Goal: Information Seeking & Learning: Learn about a topic

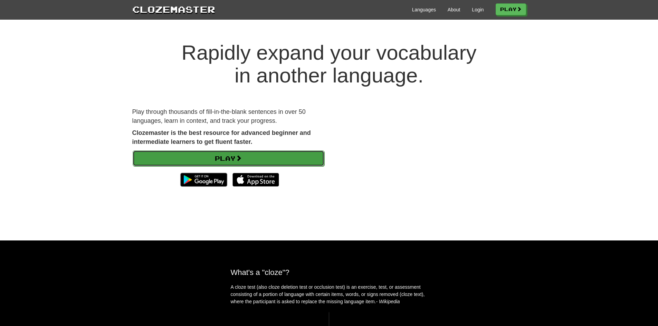
click at [212, 157] on link "Play" at bounding box center [229, 159] width 192 height 16
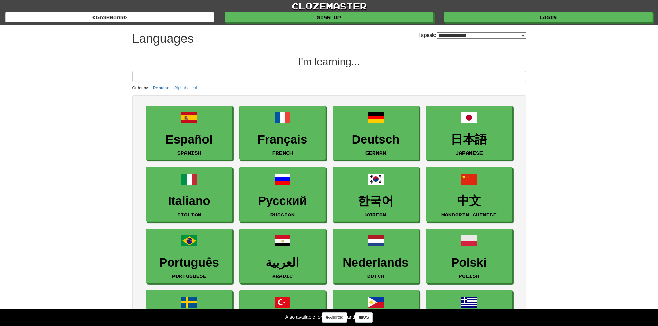
select select "*******"
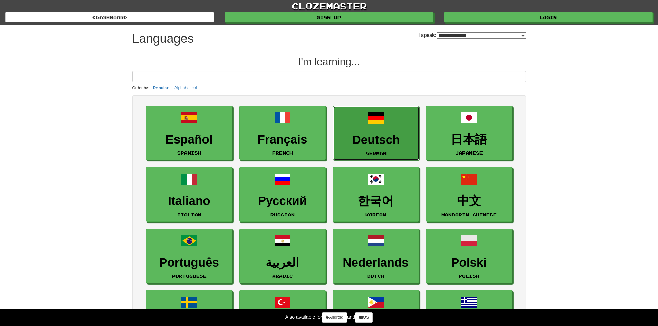
click at [391, 145] on h3 "Deutsch" at bounding box center [376, 139] width 79 height 13
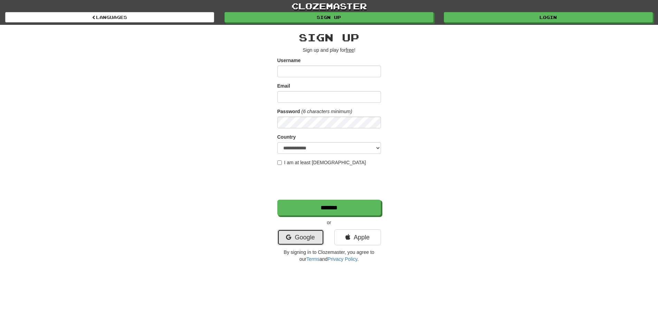
click at [313, 238] on link "Google" at bounding box center [300, 238] width 47 height 16
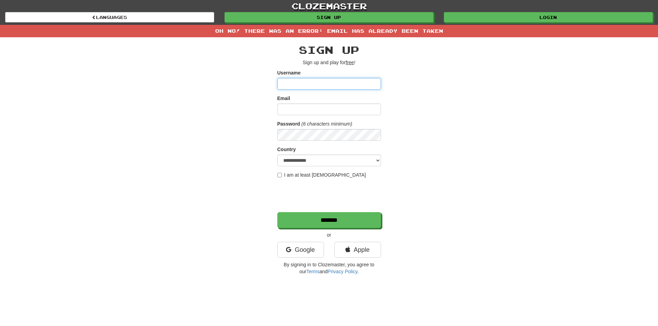
click at [303, 85] on input "Username" at bounding box center [329, 84] width 104 height 12
click at [300, 108] on input "Email" at bounding box center [329, 110] width 104 height 12
type input "**********"
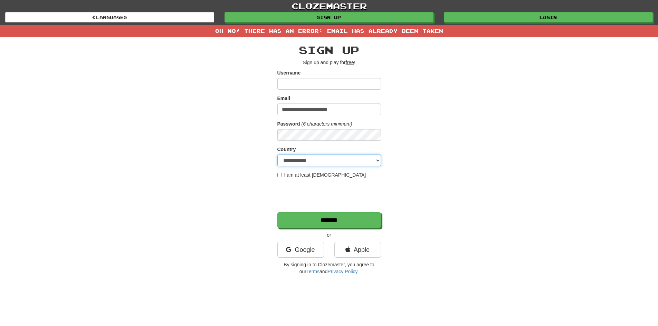
select select "**"
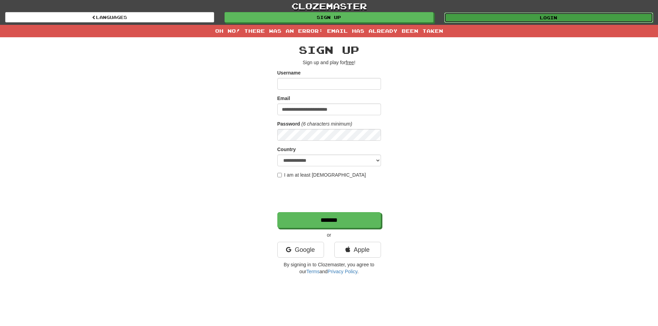
click at [508, 16] on link "Login" at bounding box center [548, 17] width 209 height 10
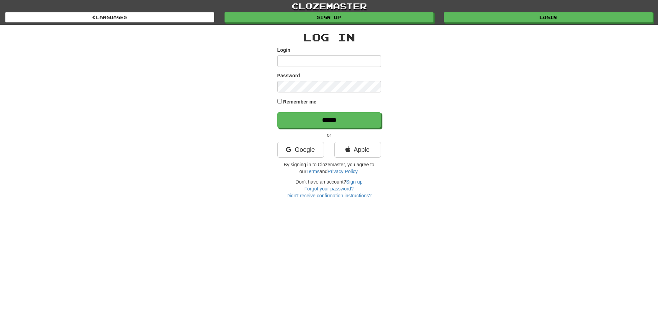
click at [320, 62] on input "Login" at bounding box center [329, 61] width 104 height 12
type input "**********"
click at [277, 112] on input "******" at bounding box center [329, 120] width 104 height 16
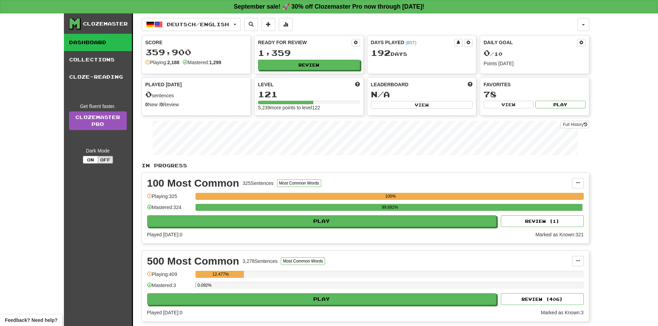
click at [645, 14] on div at bounding box center [329, 15] width 658 height 31
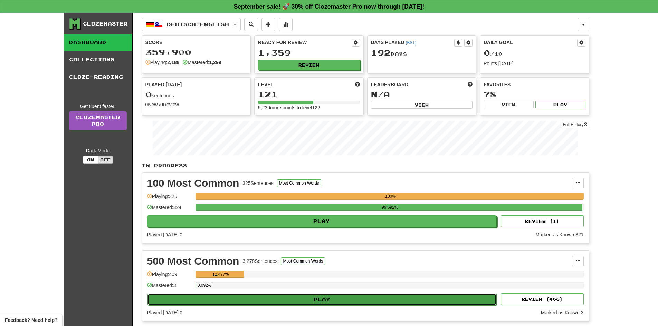
click at [304, 297] on button "Play" at bounding box center [321, 300] width 349 height 12
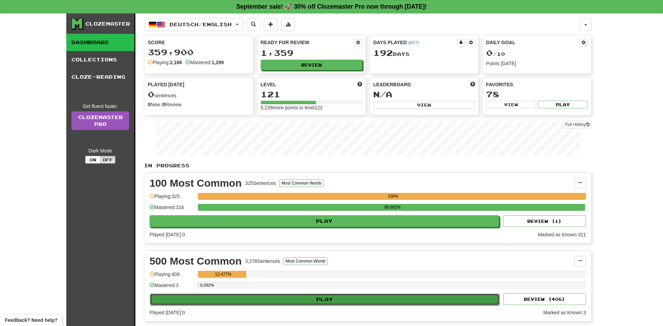
select select "**"
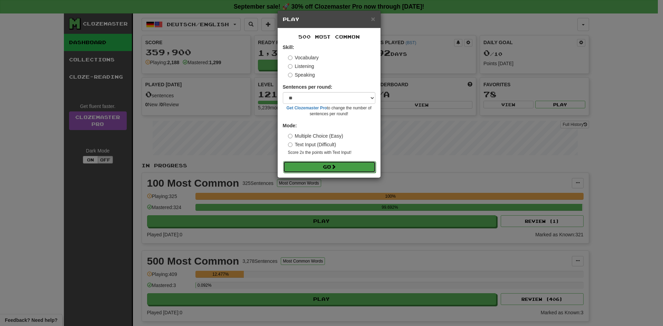
click at [327, 167] on button "Go" at bounding box center [329, 167] width 93 height 12
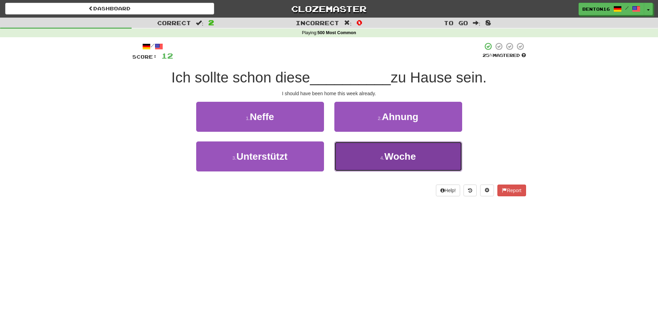
click at [384, 164] on button "4 . Woche" at bounding box center [398, 157] width 128 height 30
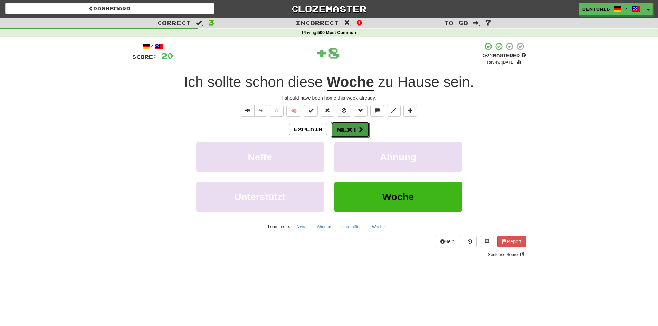
click at [351, 125] on button "Next" at bounding box center [350, 130] width 39 height 16
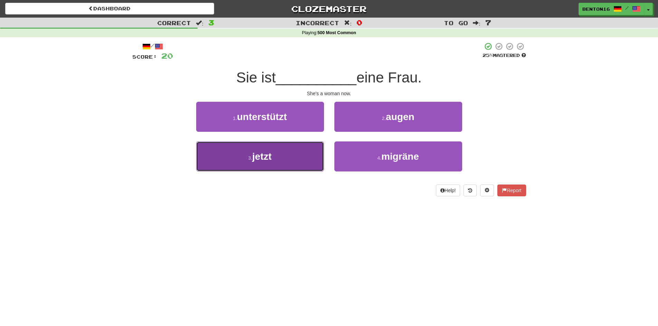
click at [284, 152] on button "3 . jetzt" at bounding box center [260, 157] width 128 height 30
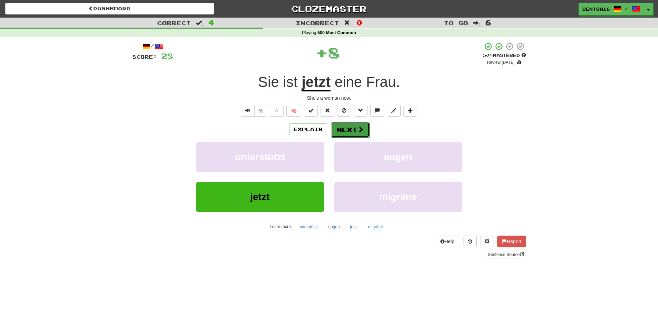
click at [353, 132] on button "Next" at bounding box center [350, 130] width 39 height 16
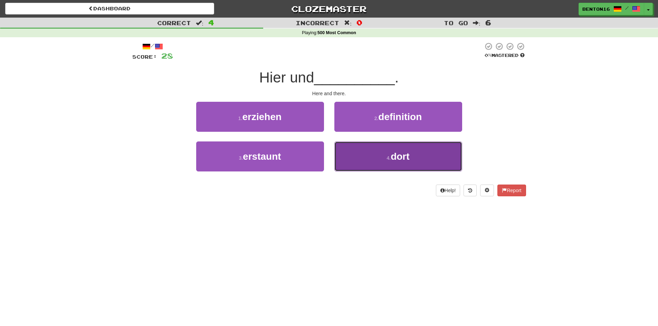
click at [363, 167] on button "4 . dort" at bounding box center [398, 157] width 128 height 30
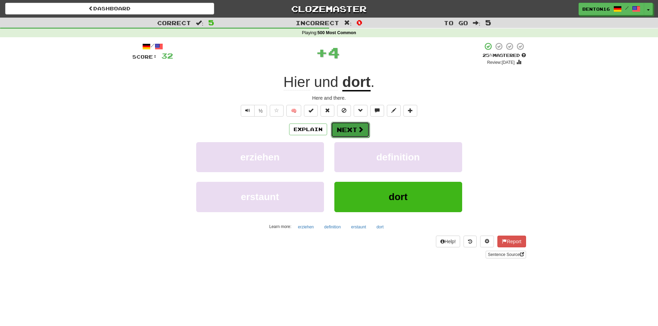
click at [356, 133] on button "Next" at bounding box center [350, 130] width 39 height 16
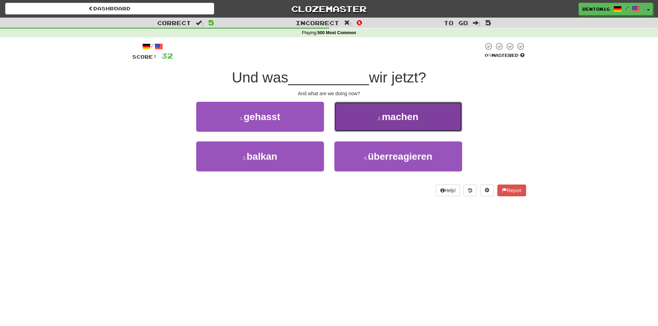
click at [367, 120] on button "2 . machen" at bounding box center [398, 117] width 128 height 30
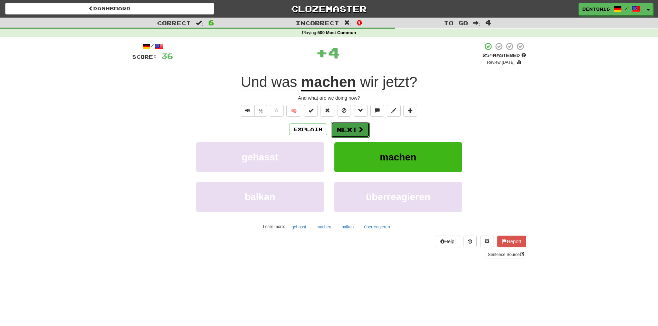
click at [344, 132] on button "Next" at bounding box center [350, 130] width 39 height 16
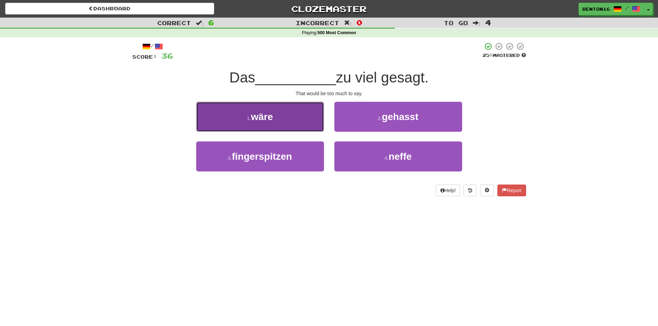
click at [309, 121] on button "1 . wäre" at bounding box center [260, 117] width 128 height 30
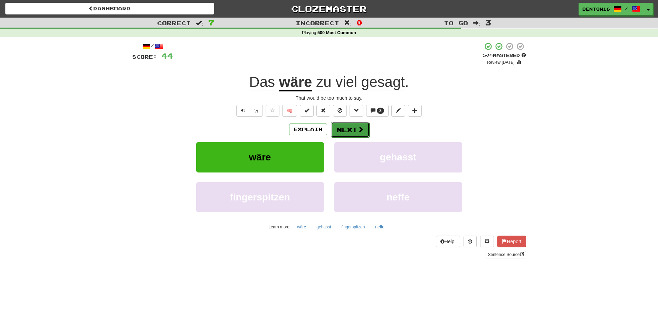
click at [352, 132] on button "Next" at bounding box center [350, 130] width 39 height 16
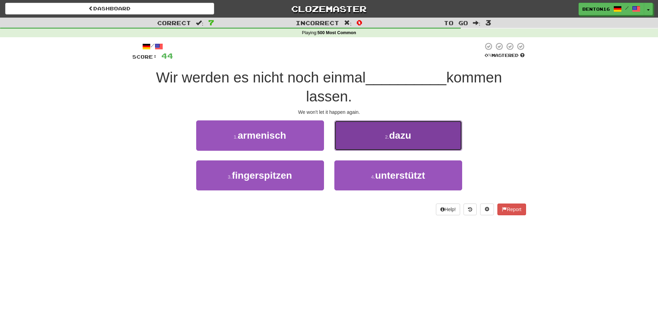
click at [399, 146] on button "2 . dazu" at bounding box center [398, 135] width 128 height 30
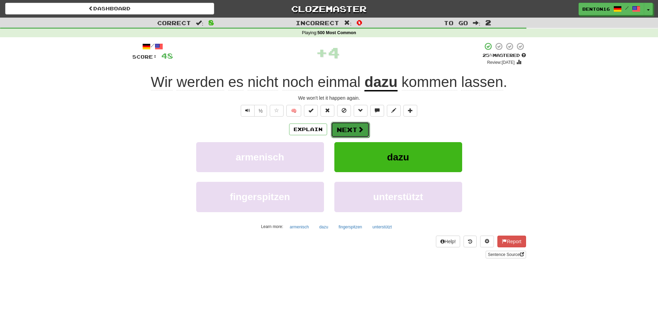
click at [351, 133] on button "Next" at bounding box center [350, 130] width 39 height 16
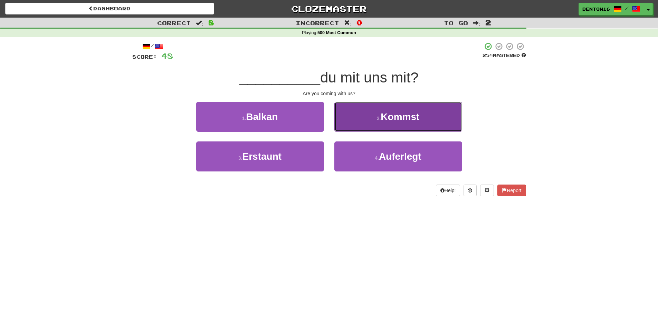
click at [398, 124] on button "2 . Kommst" at bounding box center [398, 117] width 128 height 30
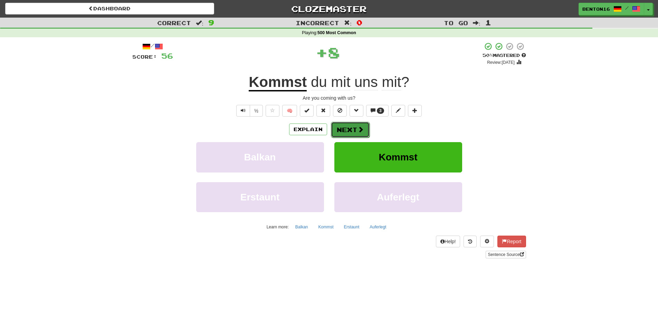
click at [352, 130] on button "Next" at bounding box center [350, 130] width 39 height 16
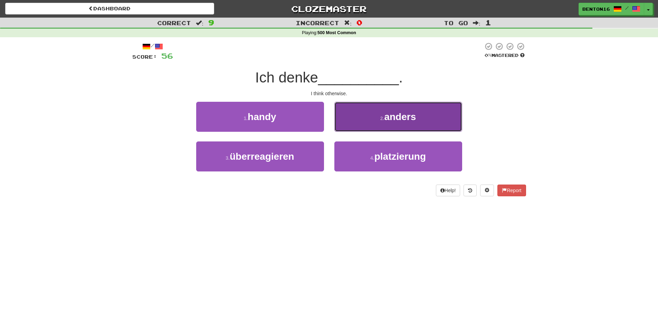
click at [397, 107] on button "2 . anders" at bounding box center [398, 117] width 128 height 30
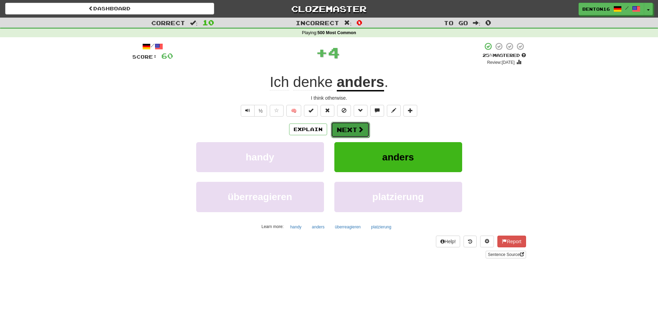
click at [350, 128] on button "Next" at bounding box center [350, 130] width 39 height 16
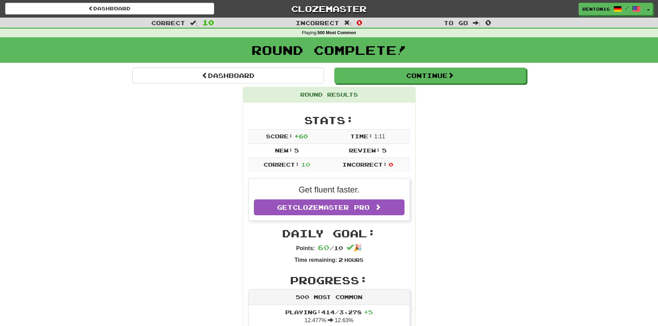
click at [350, 128] on div "Stats: Score: + 60 Time: 1 : 11 New: 5 Review: 5 Correct: 10 Incorrect: 0" at bounding box center [329, 143] width 162 height 57
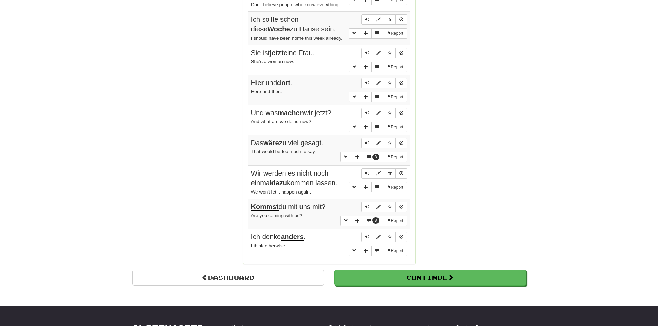
scroll to position [515, 0]
click at [372, 160] on button "3" at bounding box center [373, 157] width 20 height 11
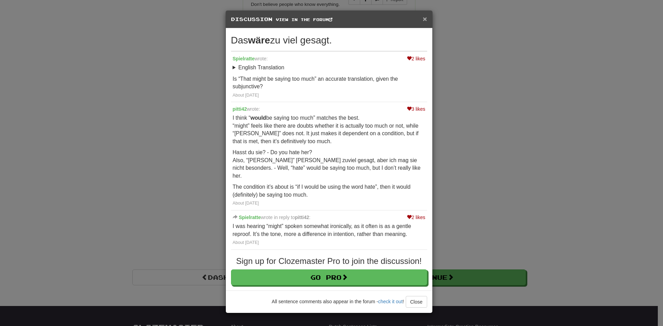
click at [423, 16] on span "×" at bounding box center [425, 19] width 4 height 8
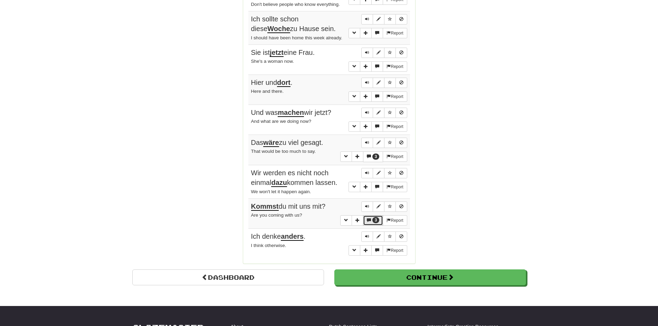
click at [375, 221] on span "3" at bounding box center [376, 220] width 2 height 5
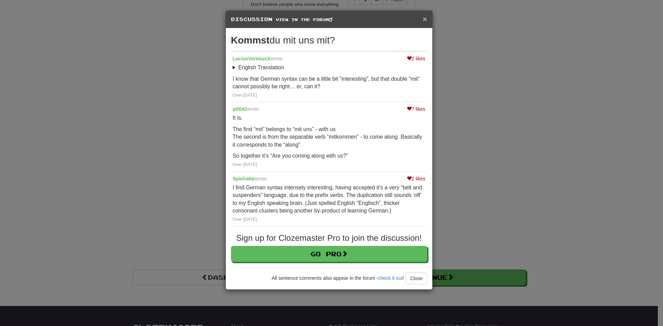
click at [423, 17] on span "×" at bounding box center [425, 19] width 4 height 8
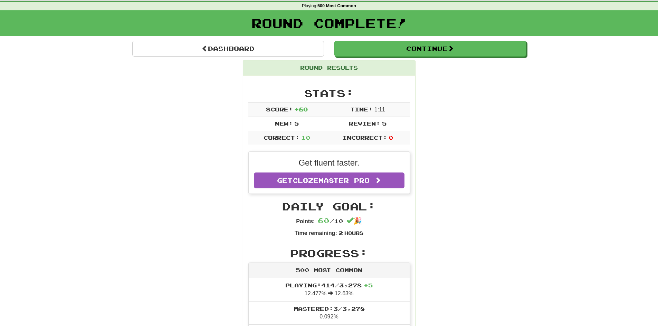
scroll to position [0, 0]
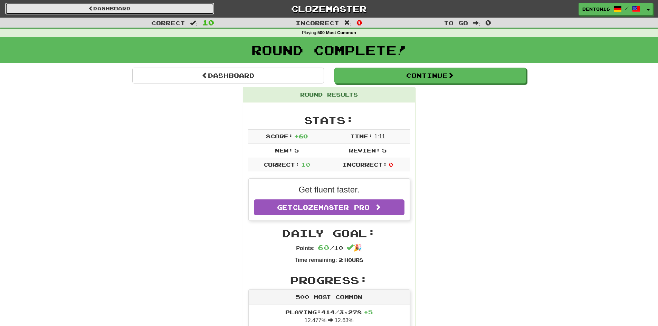
click at [162, 11] on link "Dashboard" at bounding box center [109, 9] width 209 height 12
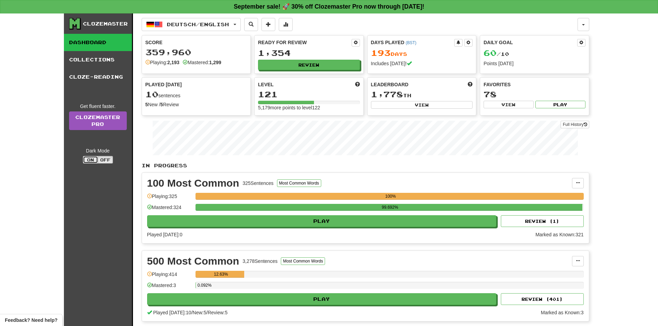
click at [93, 159] on button "On" at bounding box center [90, 160] width 15 height 8
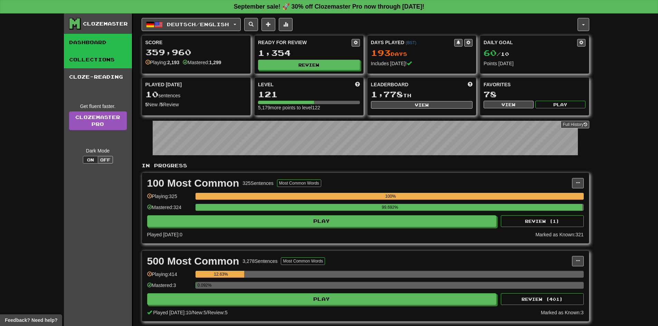
click at [103, 62] on link "Collections" at bounding box center [98, 59] width 68 height 17
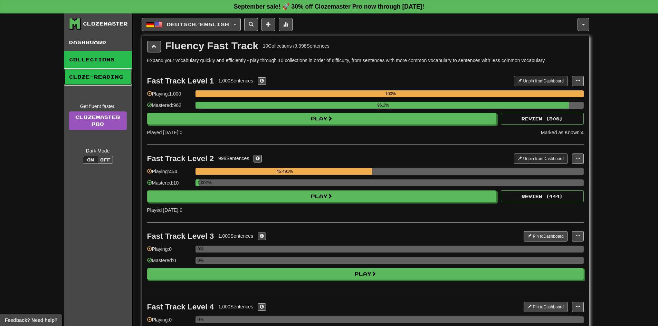
click at [104, 82] on link "Cloze-Reading" at bounding box center [98, 76] width 68 height 17
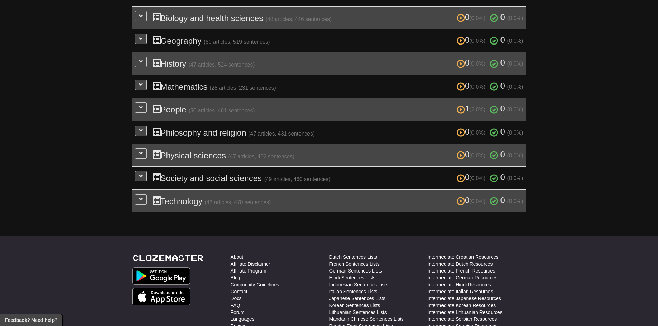
scroll to position [236, 0]
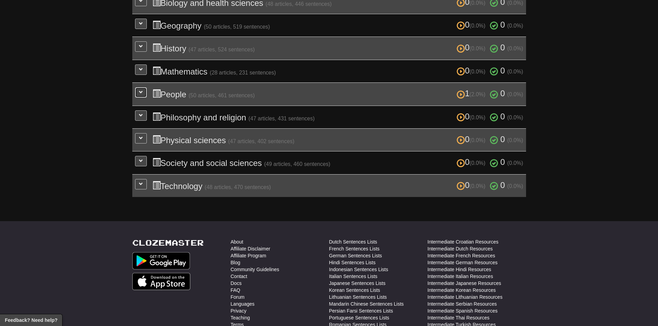
click at [139, 93] on span at bounding box center [141, 92] width 4 height 4
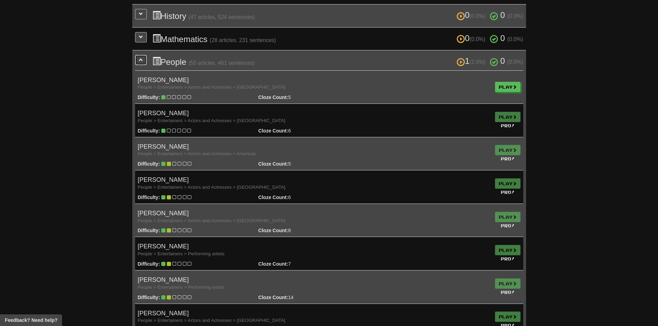
scroll to position [270, 0]
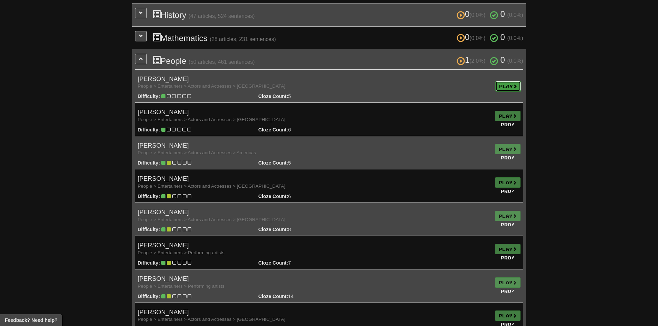
click at [498, 82] on link "Play" at bounding box center [508, 86] width 26 height 10
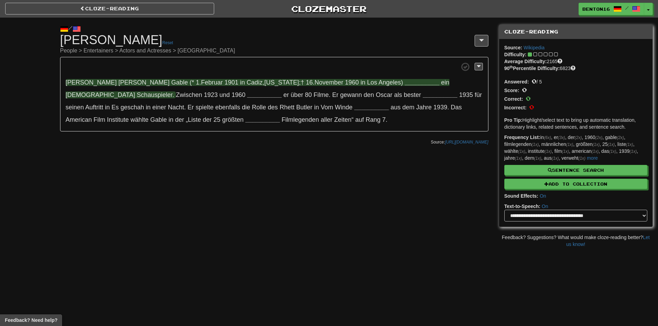
click at [405, 82] on strong "__________" at bounding box center [422, 82] width 35 height 7
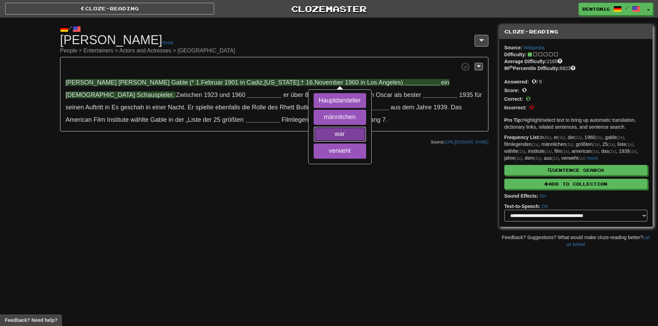
click at [341, 135] on button "war" at bounding box center [339, 134] width 52 height 15
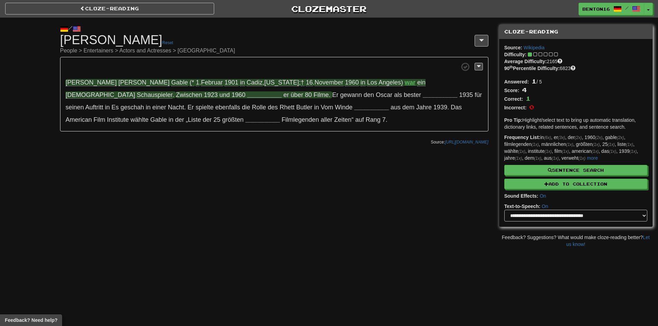
click at [247, 95] on strong "__________" at bounding box center [264, 94] width 35 height 7
click at [247, 94] on strong "__________" at bounding box center [264, 94] width 35 height 7
click at [247, 96] on strong "drehte" at bounding box center [256, 94] width 19 height 7
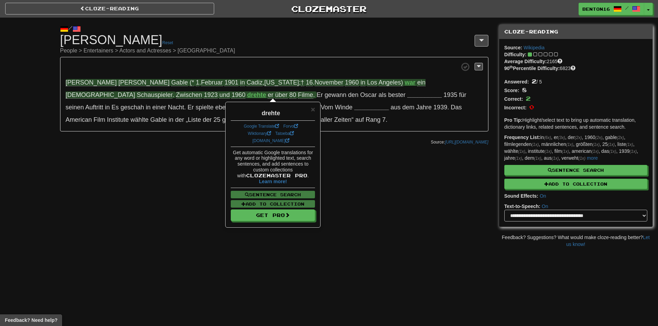
click at [380, 190] on div "/ Cloze-[GEOGRAPHIC_DATA] [PERSON_NAME] Reset People > Entertainers > Actors an…" at bounding box center [329, 133] width 658 height 230
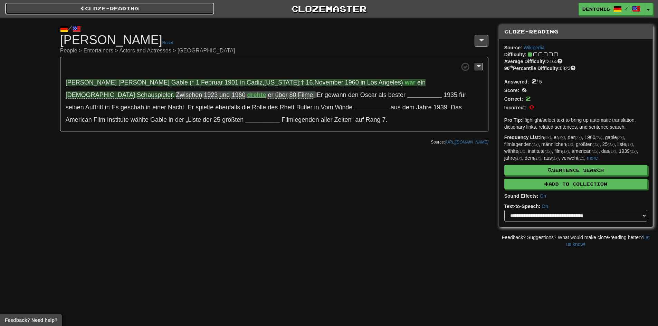
click at [185, 12] on link "Cloze-Reading" at bounding box center [109, 9] width 209 height 12
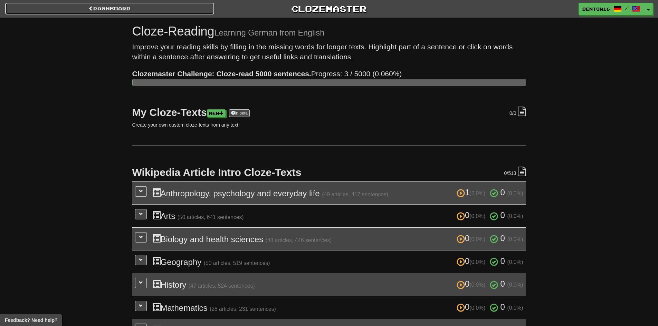
click at [161, 4] on link "Dashboard" at bounding box center [109, 9] width 209 height 12
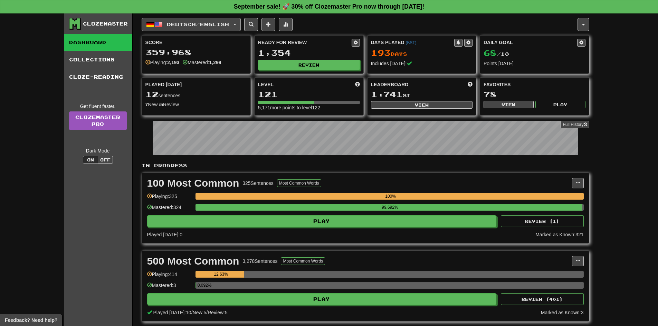
click at [220, 25] on span "Deutsch / English" at bounding box center [198, 24] width 62 height 6
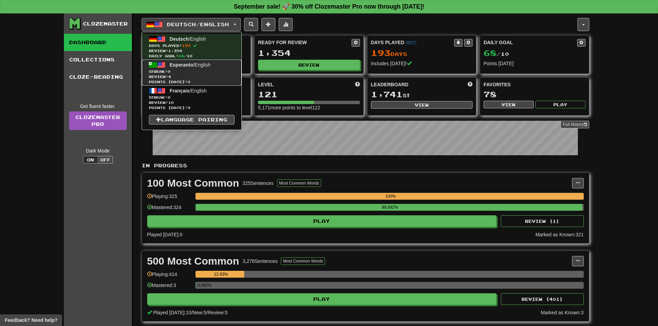
click at [211, 74] on span "Review: 4" at bounding box center [192, 76] width 86 height 5
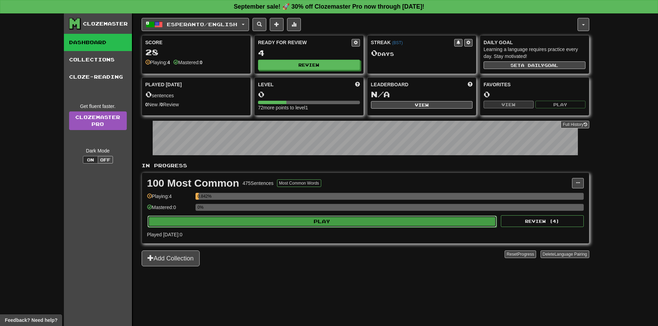
click at [275, 223] on button "Play" at bounding box center [321, 222] width 349 height 12
select select "**"
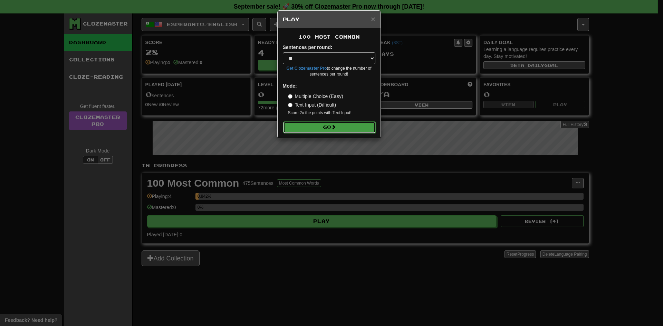
click at [319, 128] on button "Go" at bounding box center [329, 128] width 93 height 12
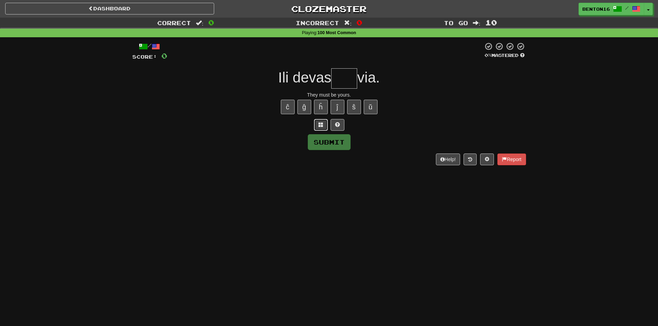
click at [320, 125] on span at bounding box center [320, 124] width 5 height 5
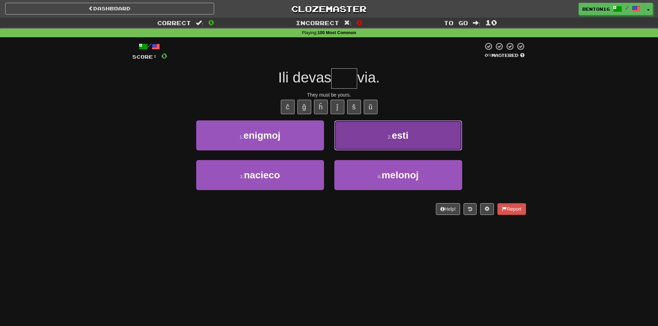
click at [379, 135] on button "2 . esti" at bounding box center [398, 135] width 128 height 30
type input "****"
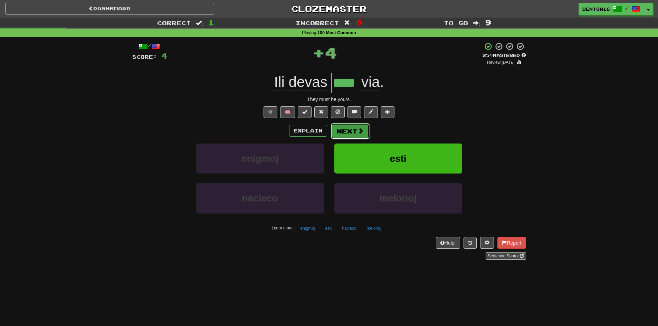
click at [340, 131] on button "Next" at bounding box center [350, 131] width 39 height 16
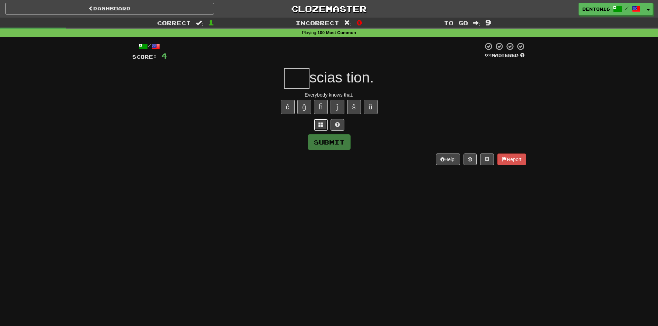
click at [323, 124] on button at bounding box center [321, 125] width 14 height 12
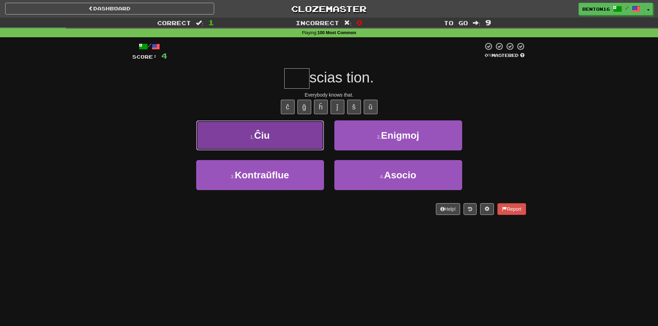
click at [303, 137] on button "1 . Ĉiu" at bounding box center [260, 135] width 128 height 30
type input "***"
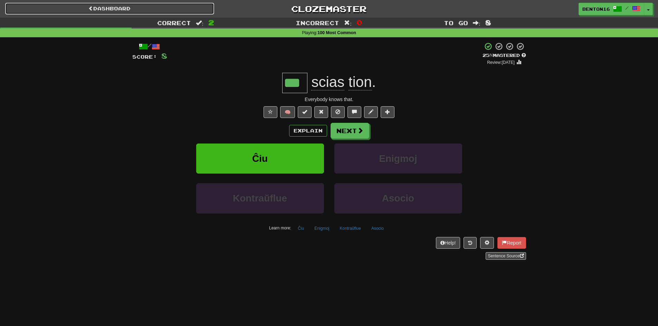
click at [156, 4] on link "Dashboard" at bounding box center [109, 9] width 209 height 12
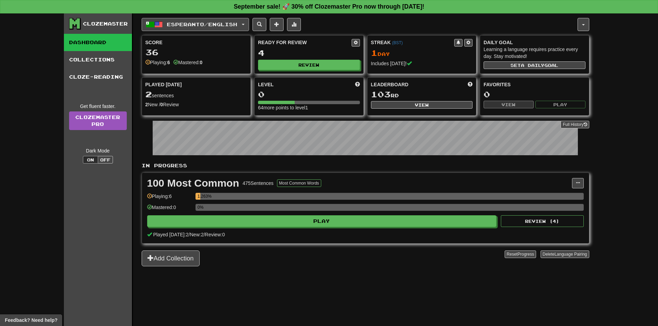
click at [183, 22] on span "Esperanto / English" at bounding box center [202, 24] width 70 height 6
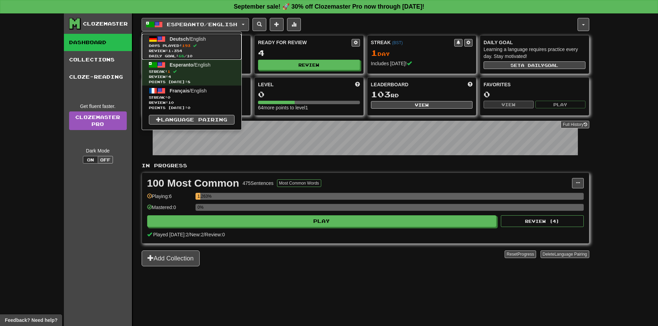
click at [232, 44] on span "Days Played: 193" at bounding box center [192, 45] width 86 height 5
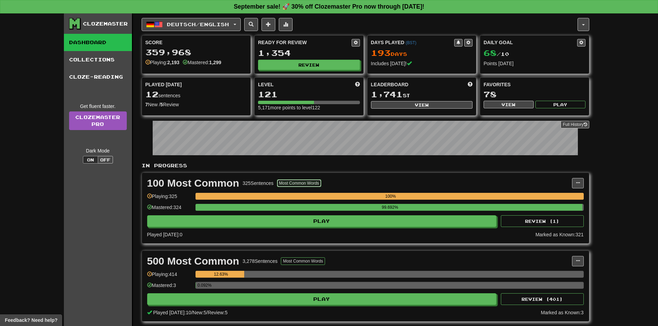
click at [302, 183] on button "Most Common Words" at bounding box center [299, 184] width 44 height 8
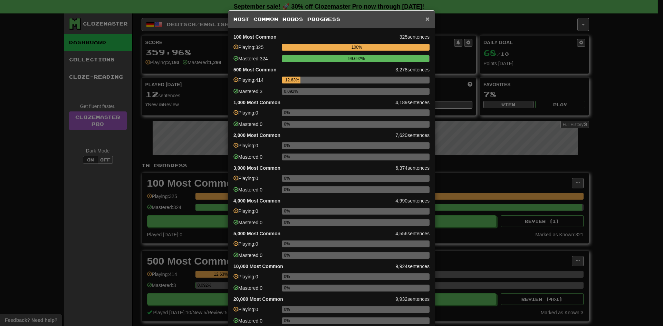
click at [427, 17] on span "×" at bounding box center [427, 19] width 4 height 8
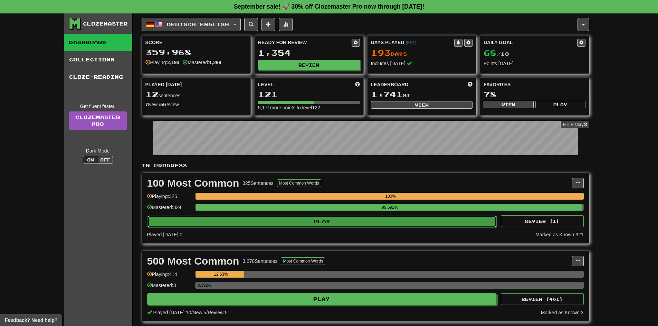
click at [429, 220] on button "Play" at bounding box center [321, 222] width 349 height 12
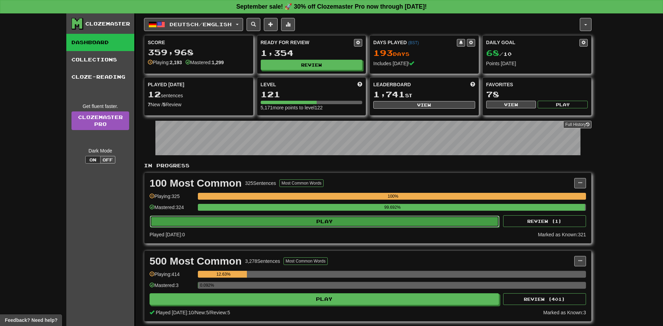
select select "**"
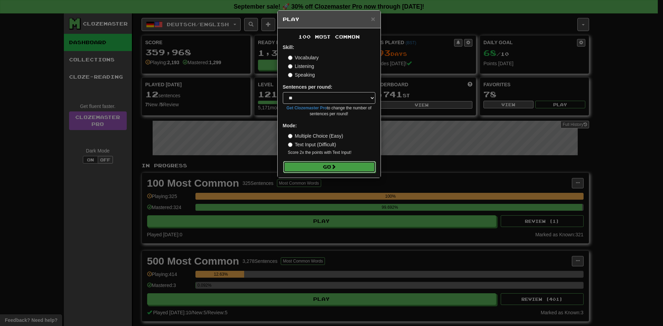
click at [328, 171] on button "Go" at bounding box center [329, 167] width 93 height 12
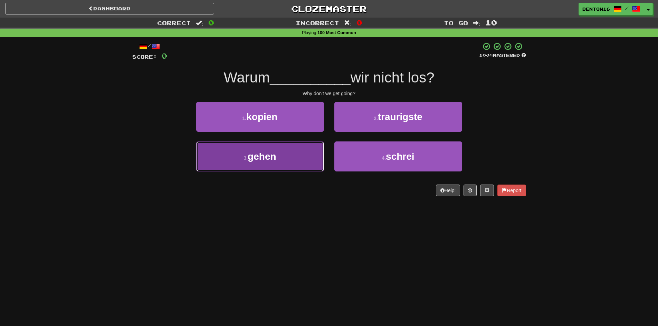
click at [298, 153] on button "3 . gehen" at bounding box center [260, 157] width 128 height 30
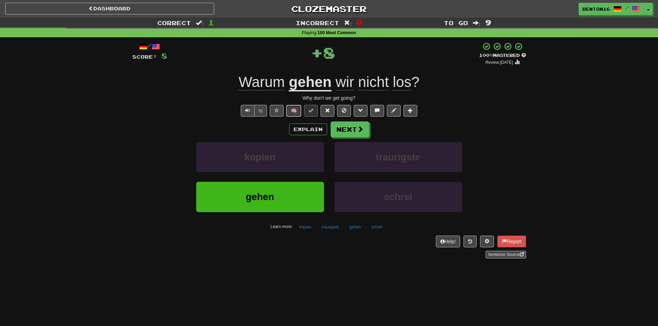
click at [297, 112] on button "🧠" at bounding box center [293, 111] width 15 height 12
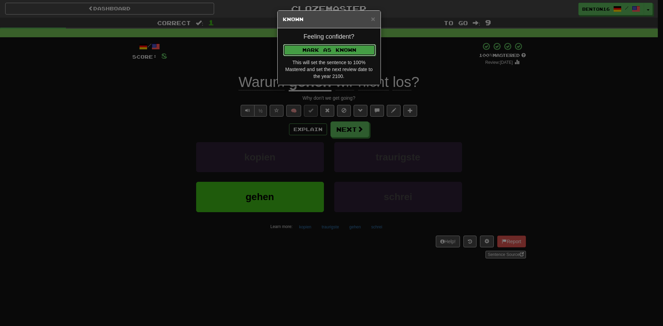
click at [333, 52] on button "Mark as Known" at bounding box center [329, 50] width 93 height 12
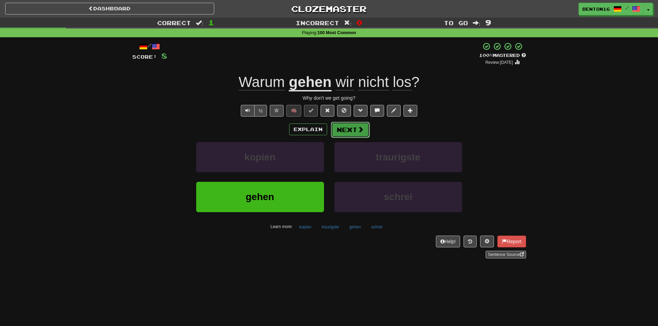
click at [349, 134] on button "Next" at bounding box center [350, 130] width 39 height 16
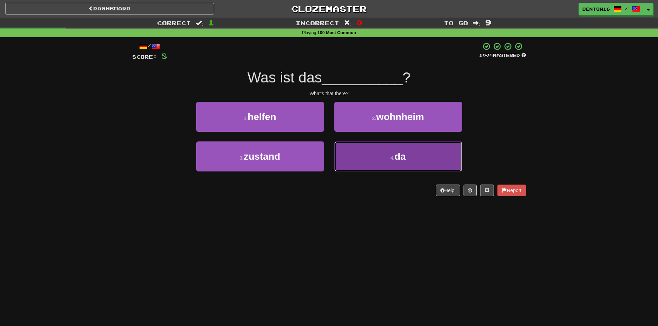
click at [364, 155] on button "4 . da" at bounding box center [398, 157] width 128 height 30
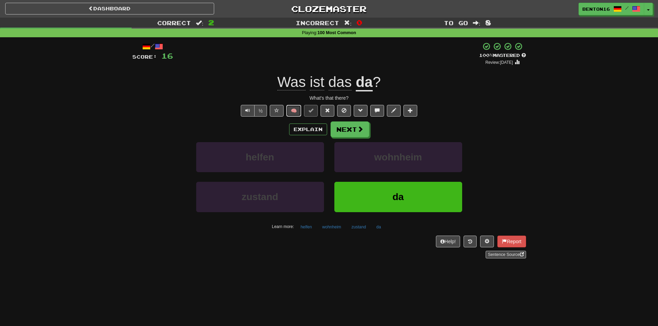
click at [293, 110] on button "🧠" at bounding box center [293, 111] width 15 height 12
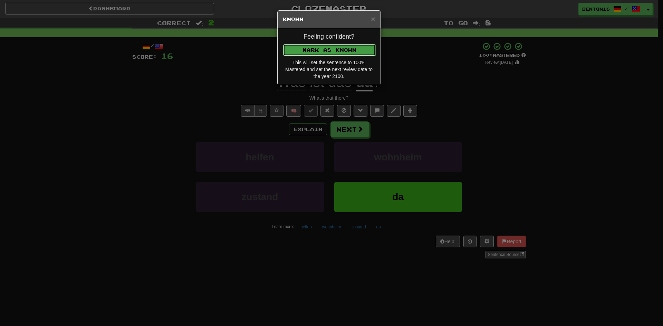
click at [338, 52] on button "Mark as Known" at bounding box center [329, 50] width 93 height 12
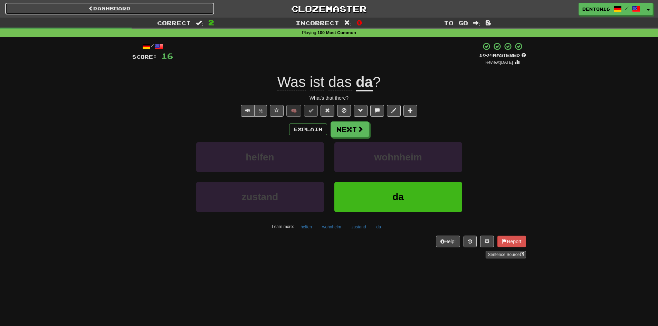
click at [121, 9] on link "Dashboard" at bounding box center [109, 9] width 209 height 12
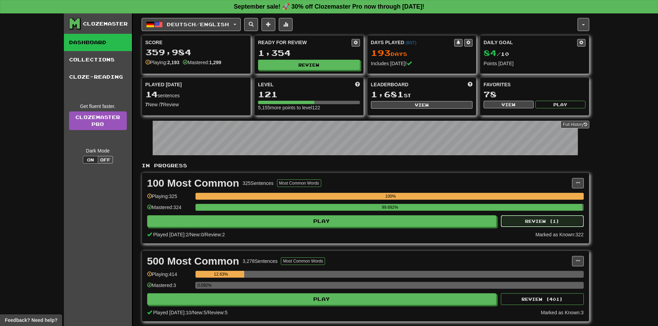
click at [522, 220] on button "Review ( 1 )" at bounding box center [542, 221] width 83 height 12
select select "**"
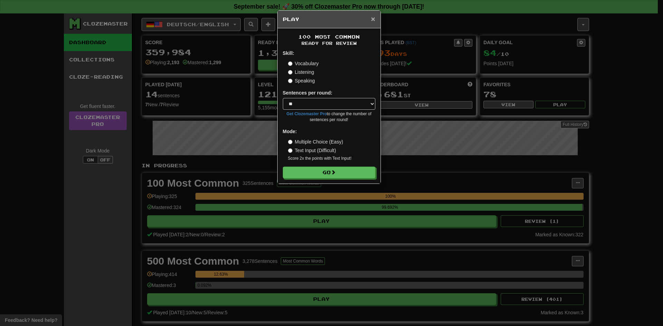
click at [371, 16] on span "×" at bounding box center [373, 19] width 4 height 8
